Goal: Task Accomplishment & Management: Use online tool/utility

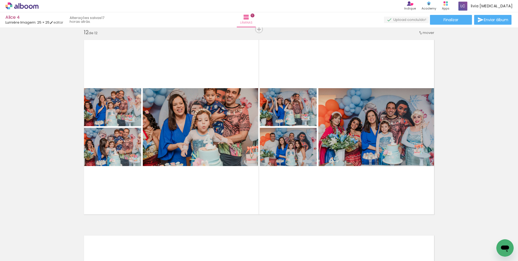
scroll to position [0, 670]
